Goal: Information Seeking & Learning: Learn about a topic

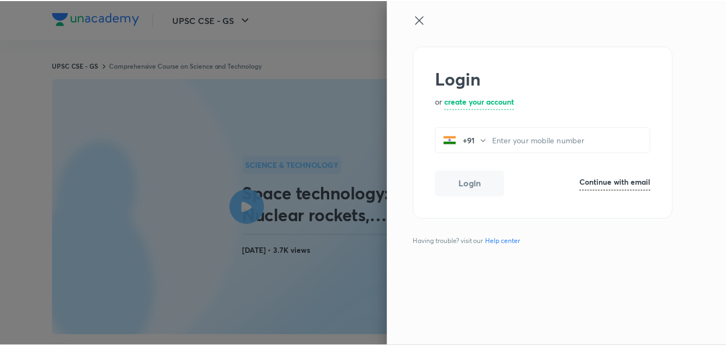
scroll to position [706, 0]
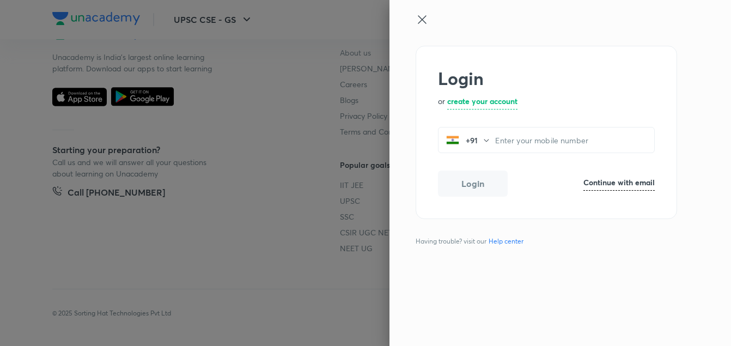
click at [420, 18] on icon at bounding box center [422, 19] width 8 height 8
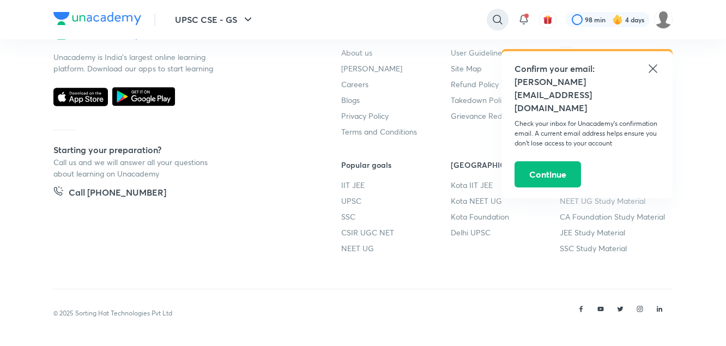
click at [498, 19] on icon at bounding box center [497, 19] width 13 height 13
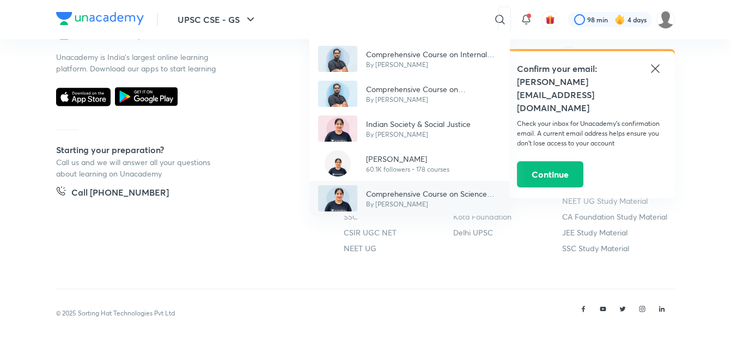
click at [412, 205] on p "By [PERSON_NAME]" at bounding box center [433, 204] width 135 height 10
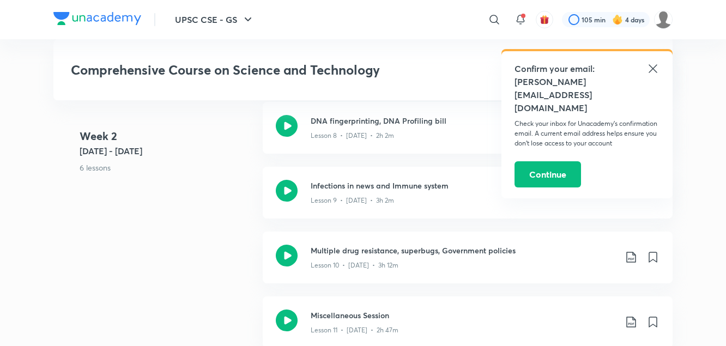
scroll to position [1126, 0]
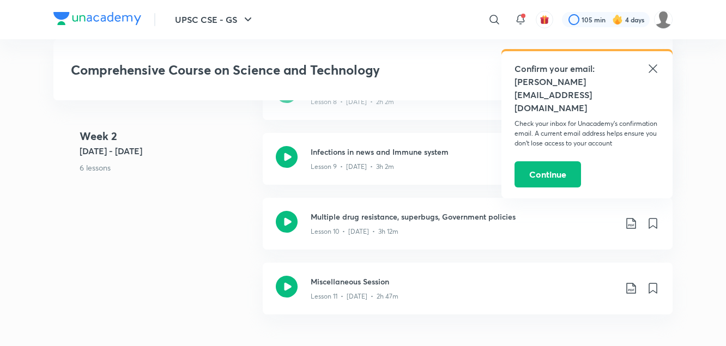
click at [654, 69] on icon at bounding box center [652, 68] width 13 height 13
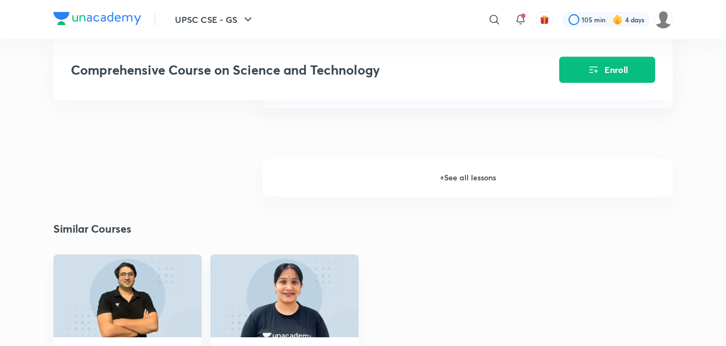
scroll to position [1618, 0]
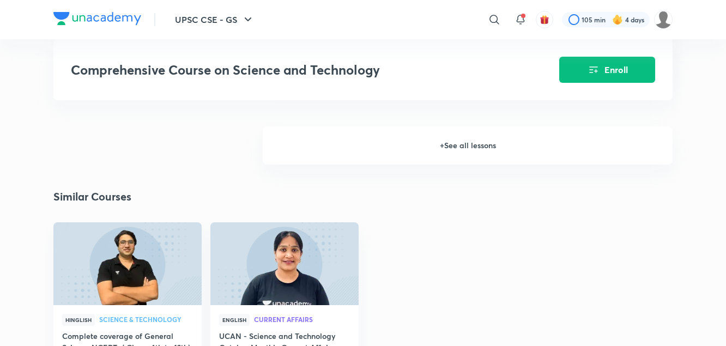
click at [478, 142] on h6 "+ See all lessons" at bounding box center [468, 145] width 410 height 38
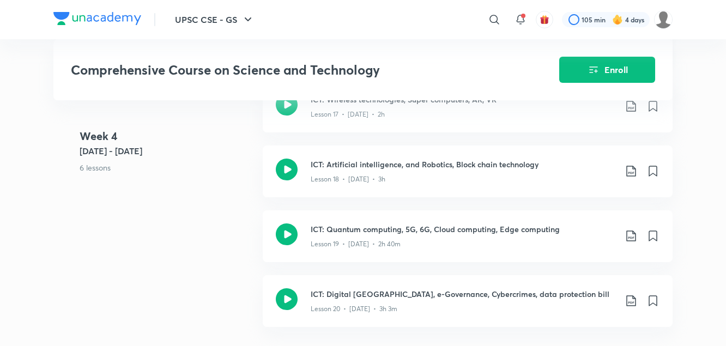
scroll to position [1814, 0]
click at [394, 108] on div "Lesson 17 • [DATE] • 2h" at bounding box center [462, 113] width 305 height 14
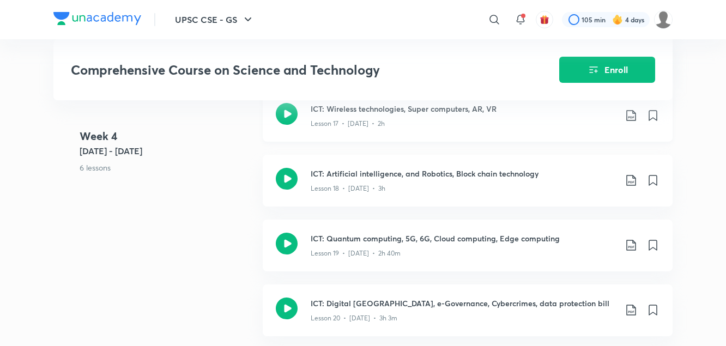
scroll to position [1804, 0]
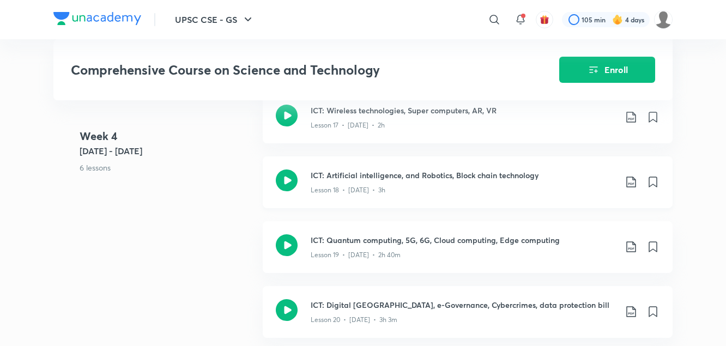
click at [365, 182] on div "Lesson 18 • [DATE] • 3h" at bounding box center [462, 188] width 305 height 14
